Goal: Use online tool/utility: Utilize a website feature to perform a specific function

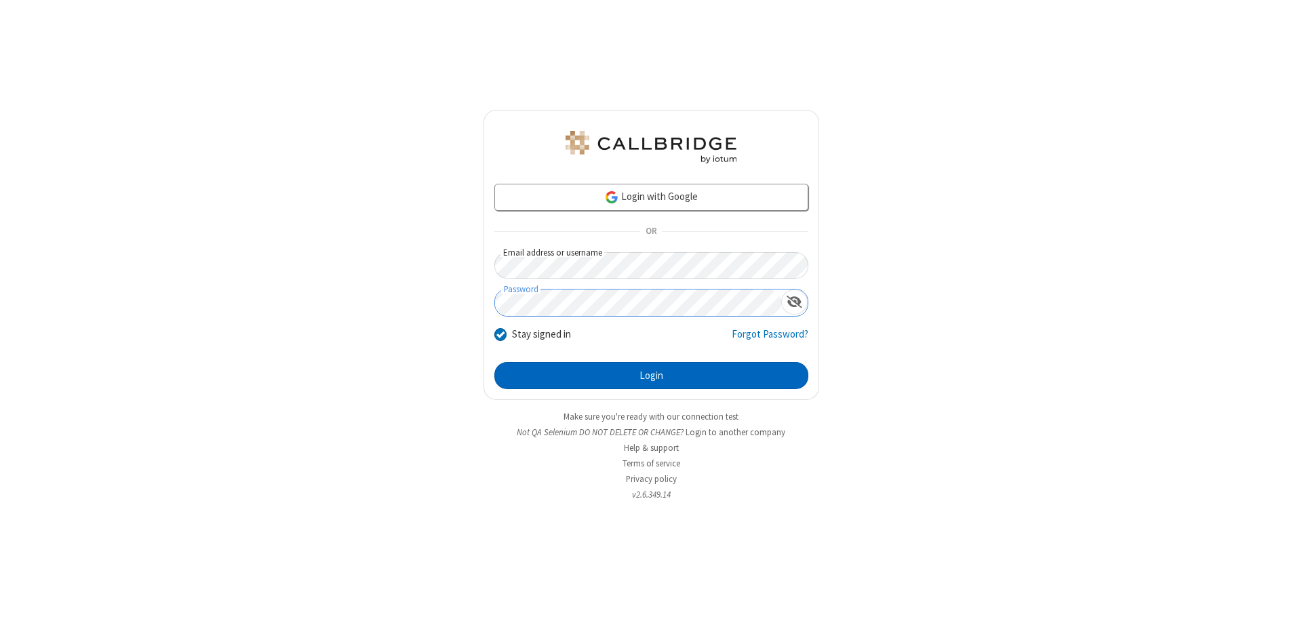
click at [651, 376] on button "Login" at bounding box center [651, 375] width 314 height 27
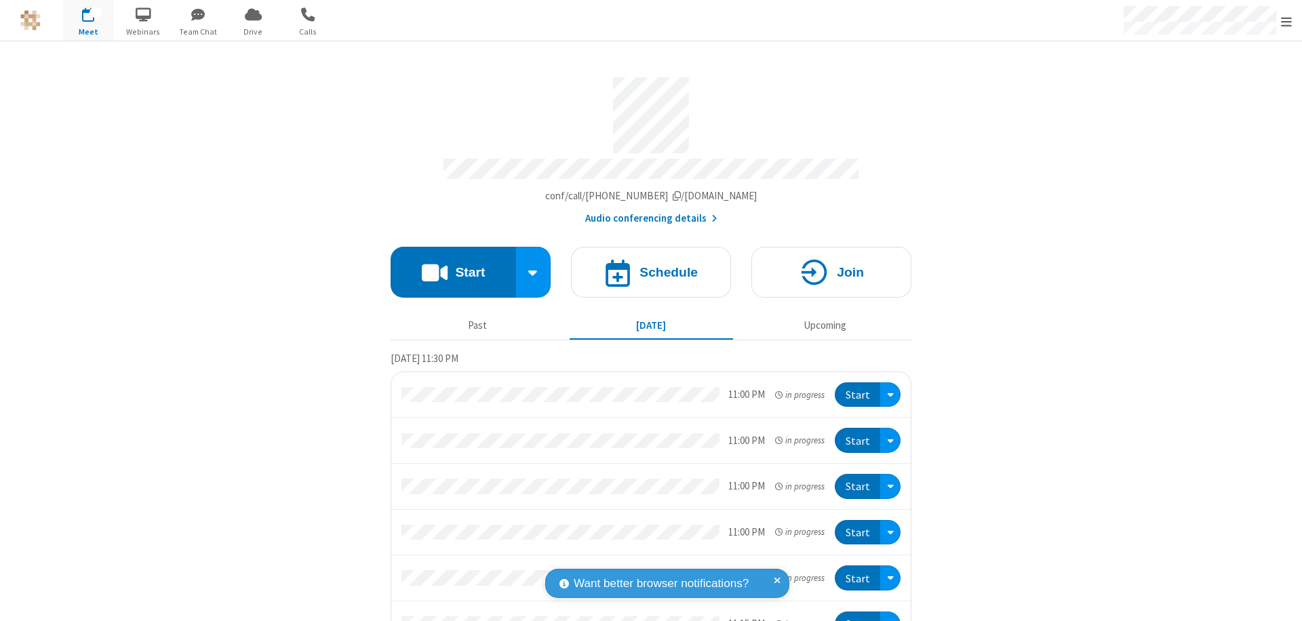
click at [447, 266] on button "Start" at bounding box center [453, 272] width 125 height 51
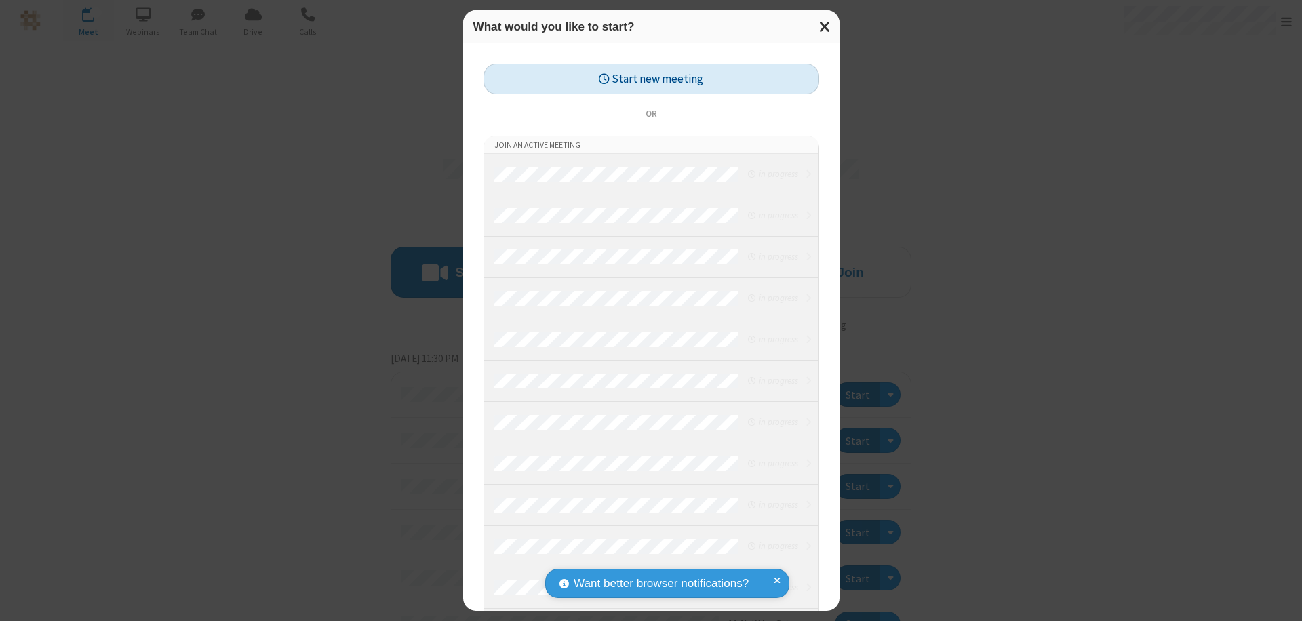
click at [651, 79] on button "Start new meeting" at bounding box center [651, 79] width 336 height 31
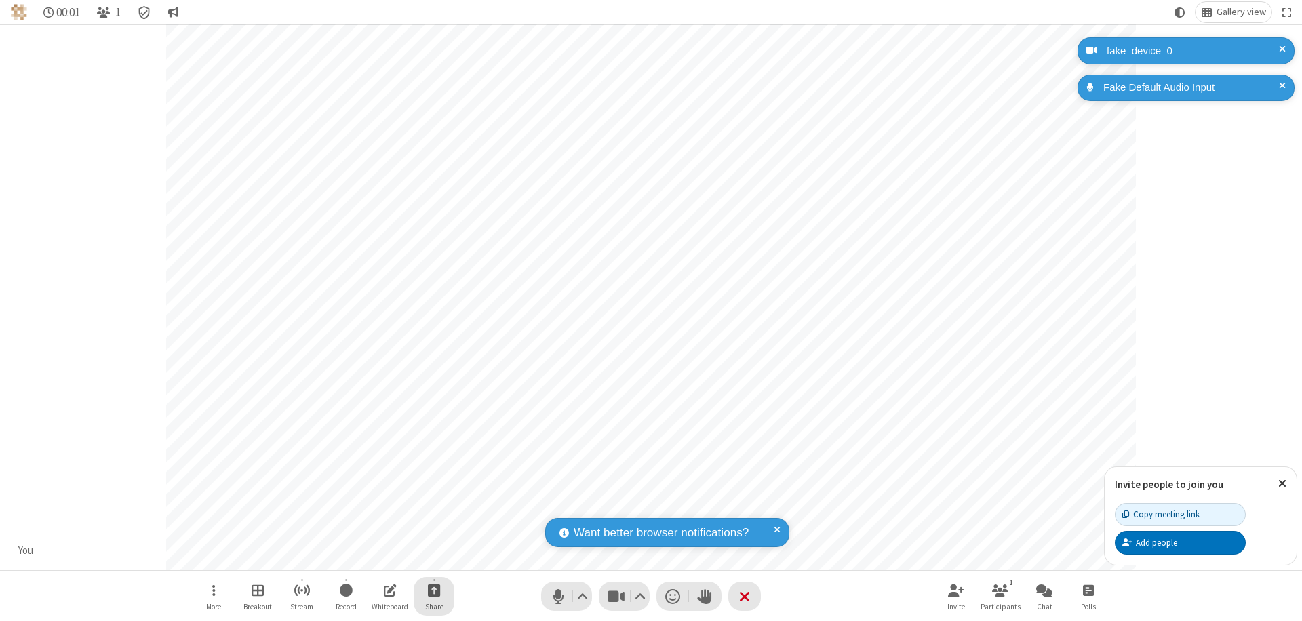
click at [434, 590] on span "Start sharing" at bounding box center [434, 590] width 13 height 17
click at [433, 507] on span "Share additional camera" at bounding box center [442, 510] width 100 height 12
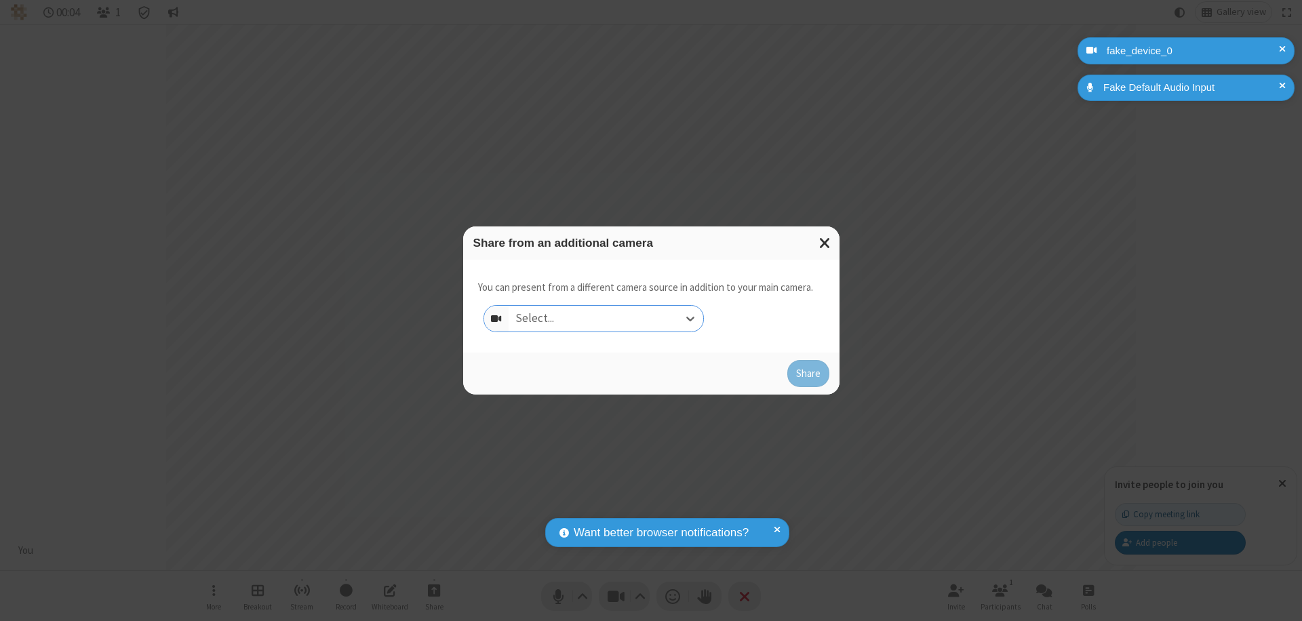
click at [605, 319] on div "Select..." at bounding box center [605, 319] width 195 height 26
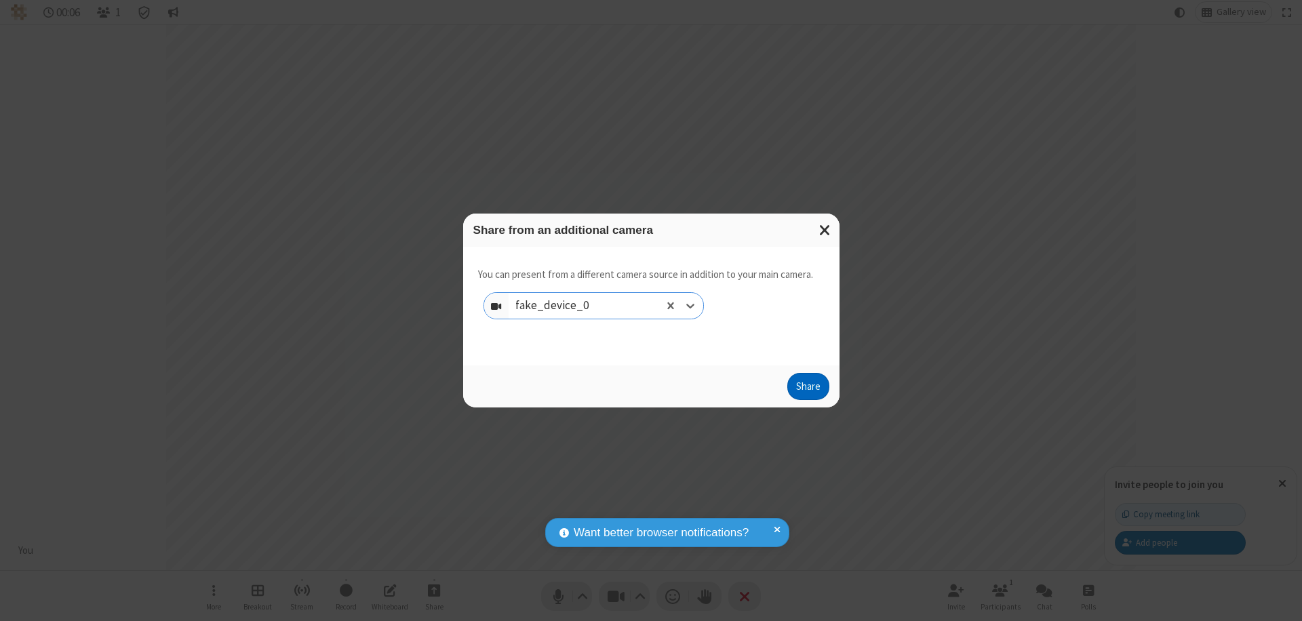
click at [807, 389] on button "Share" at bounding box center [808, 386] width 42 height 27
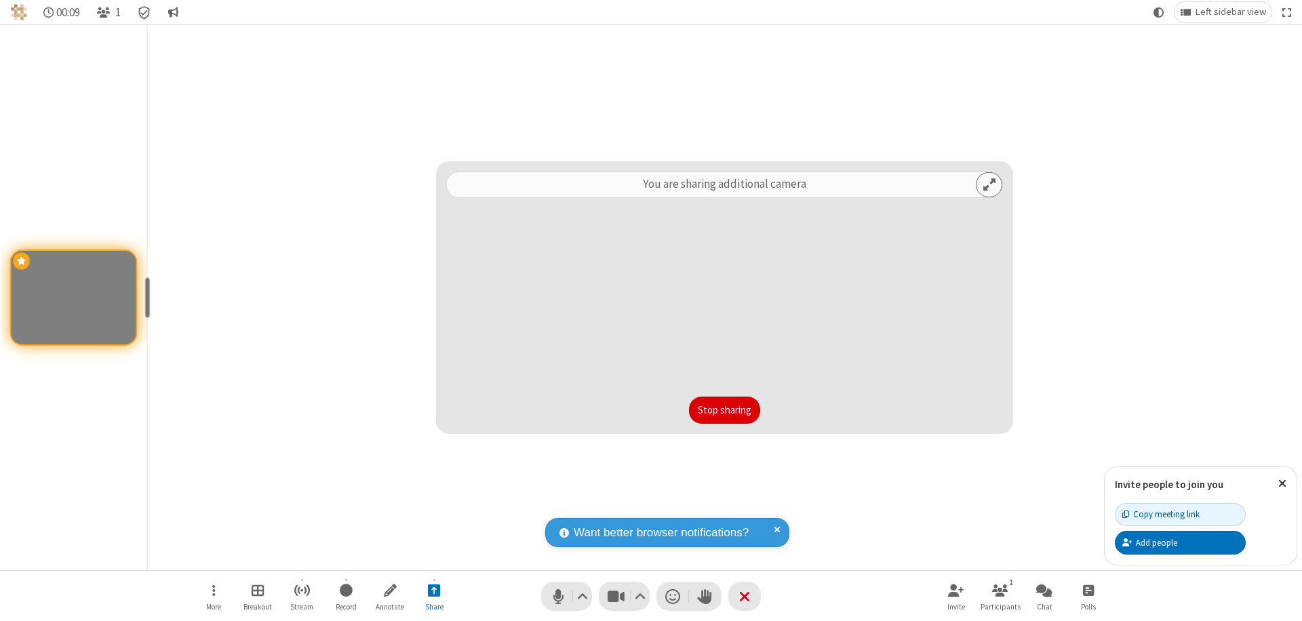
click at [724, 410] on button "Stop sharing" at bounding box center [724, 410] width 71 height 27
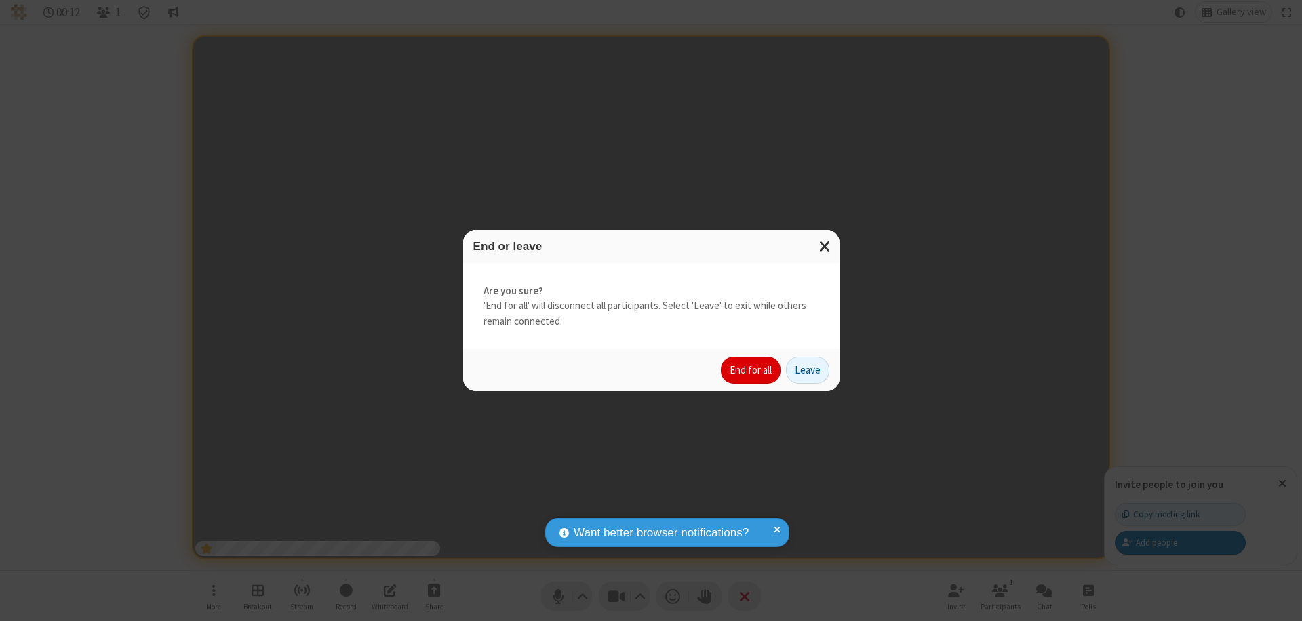
click at [751, 370] on button "End for all" at bounding box center [751, 370] width 60 height 27
